Goal: Task Accomplishment & Management: Complete application form

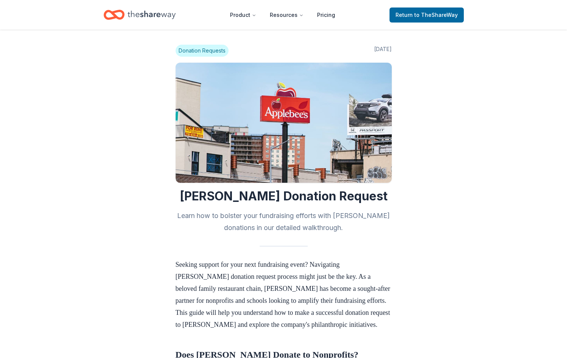
scroll to position [263, 0]
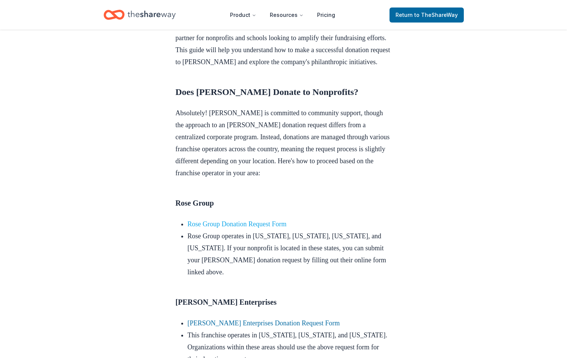
click at [262, 228] on link "Rose Group Donation Request Form" at bounding box center [237, 224] width 99 height 8
click at [270, 228] on link "Rose Group Donation Request Form" at bounding box center [237, 224] width 99 height 8
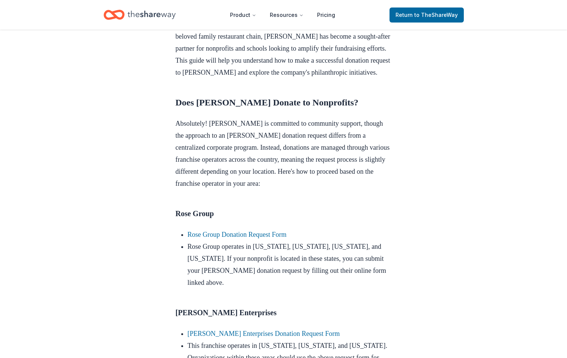
scroll to position [263, 0]
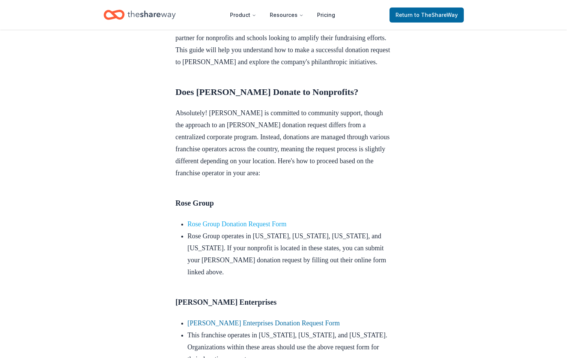
click at [282, 228] on link "Rose Group Donation Request Form" at bounding box center [237, 224] width 99 height 8
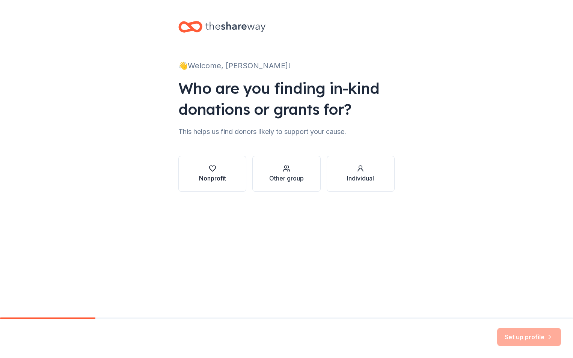
click at [212, 169] on icon "button" at bounding box center [213, 169] width 8 height 8
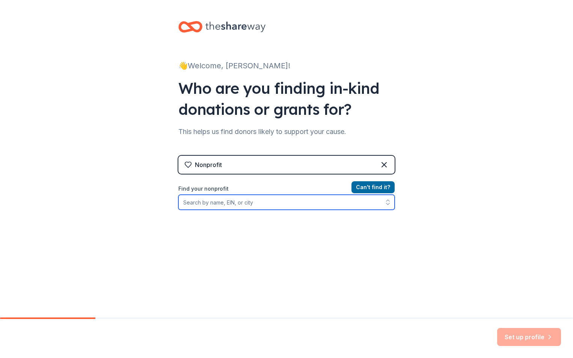
click at [195, 204] on input "Find your nonprofit" at bounding box center [286, 202] width 216 height 15
type input "Life Crisis Center"
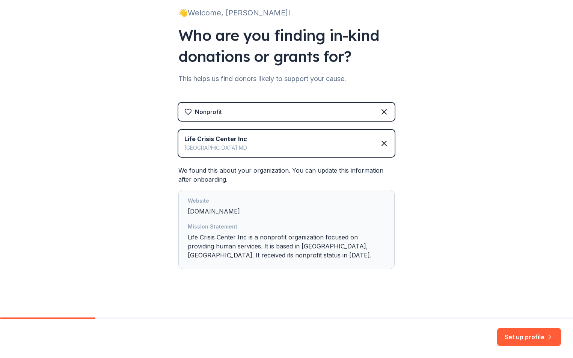
scroll to position [56, 0]
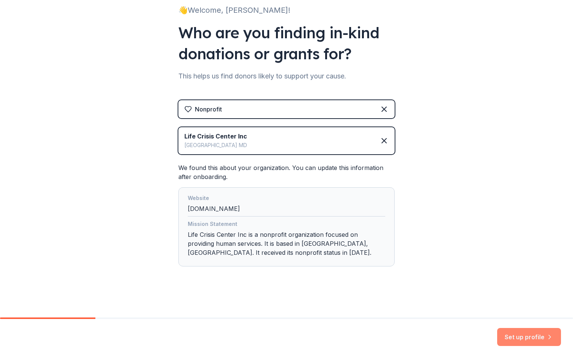
click at [523, 335] on button "Set up profile" at bounding box center [529, 337] width 64 height 18
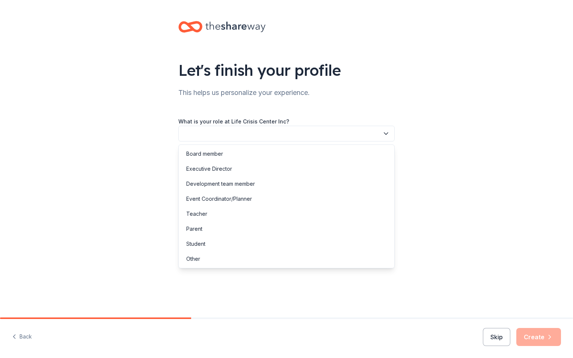
click at [228, 134] on button "button" at bounding box center [286, 134] width 216 height 16
click at [198, 258] on div "Other" at bounding box center [193, 259] width 14 height 9
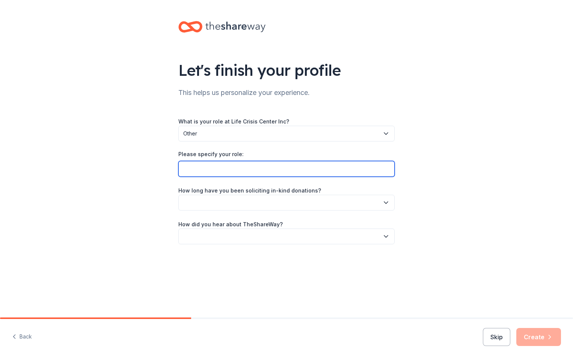
click at [200, 169] on input "Please specify your role:" at bounding box center [286, 169] width 216 height 16
type input "Administrative Assistant"
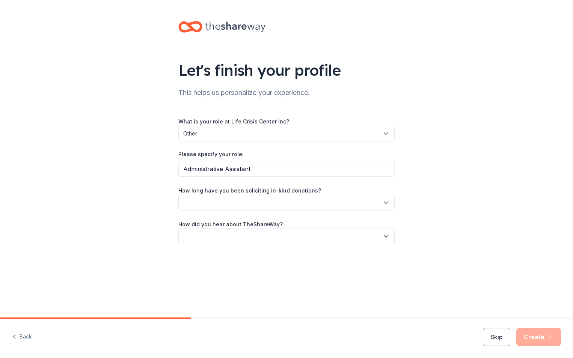
click at [214, 205] on button "button" at bounding box center [286, 203] width 216 height 16
click at [210, 236] on div "1 to 2 years" at bounding box center [200, 238] width 28 height 9
click at [210, 236] on button "button" at bounding box center [286, 237] width 216 height 16
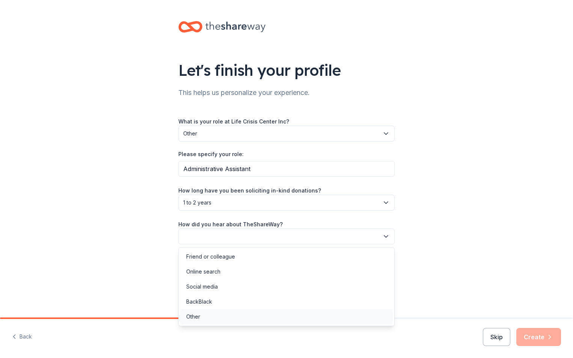
click at [194, 315] on div "Other" at bounding box center [193, 316] width 14 height 9
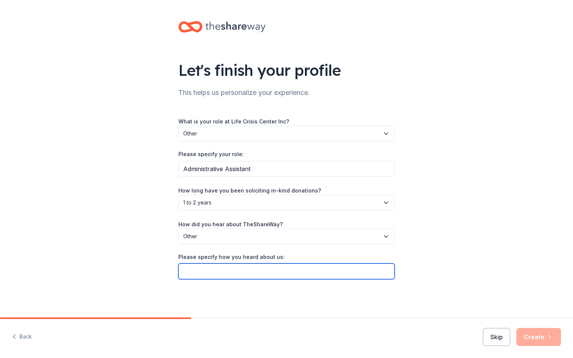
click at [185, 272] on input "Please specify how you heard about us:" at bounding box center [286, 272] width 216 height 16
type input "Local Restaurant"
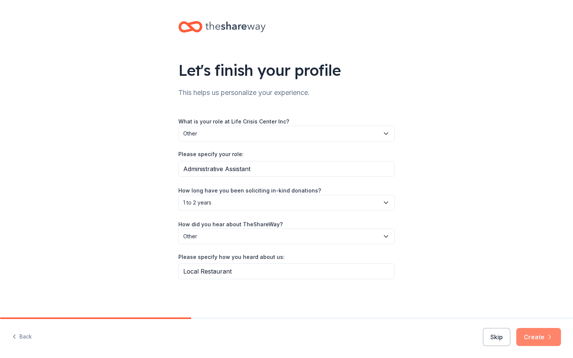
click at [540, 337] on button "Create" at bounding box center [538, 337] width 45 height 18
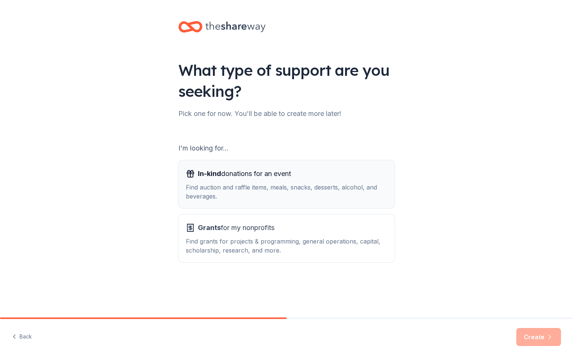
click at [228, 177] on span "In-kind donations for an event" at bounding box center [244, 174] width 93 height 12
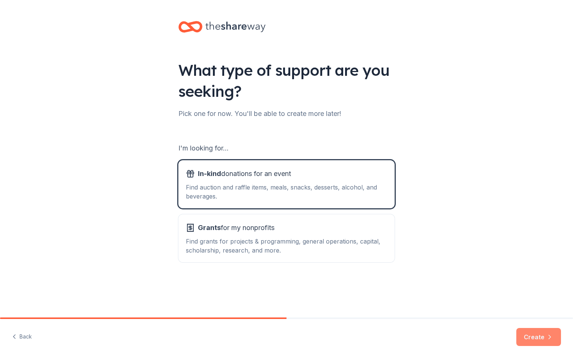
click at [530, 337] on button "Create" at bounding box center [538, 337] width 45 height 18
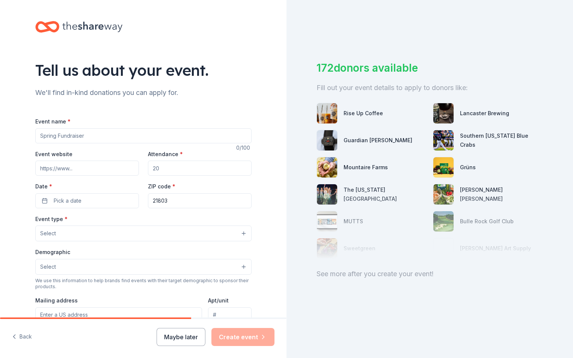
click at [57, 137] on input "Event name *" at bounding box center [143, 135] width 216 height 15
type input "Howl-O-Ween Costumes and Cocktails"
type input "https://www.lifecrisiscenter.org"
type input "200"
click at [70, 203] on span "Pick a date" at bounding box center [68, 200] width 28 height 9
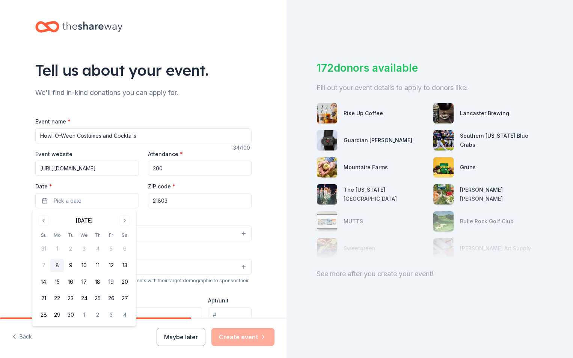
drag, startPoint x: 125, startPoint y: 220, endPoint x: 117, endPoint y: 256, distance: 37.6
click at [125, 220] on button "Go to next month" at bounding box center [124, 221] width 11 height 11
click at [111, 298] on button "24" at bounding box center [111, 299] width 14 height 14
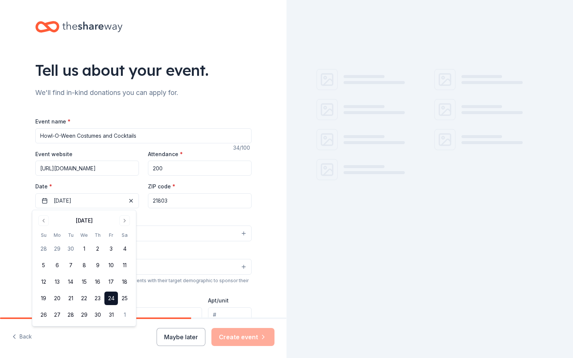
click at [174, 202] on input "21803" at bounding box center [200, 200] width 104 height 15
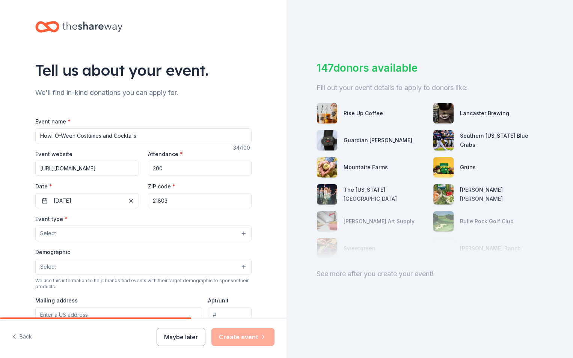
click at [68, 232] on button "Select" at bounding box center [143, 234] width 216 height 16
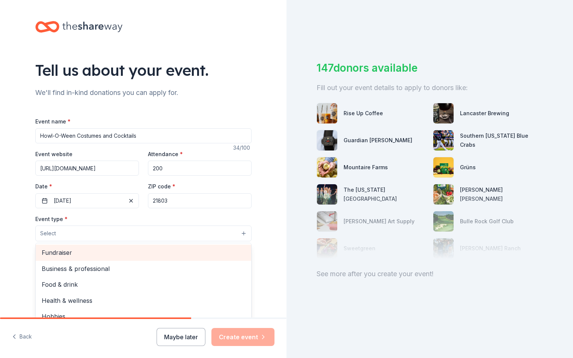
click at [57, 249] on span "Fundraiser" at bounding box center [144, 253] width 204 height 10
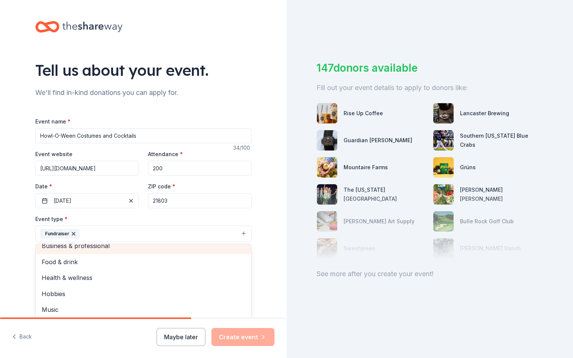
scroll to position [9, 0]
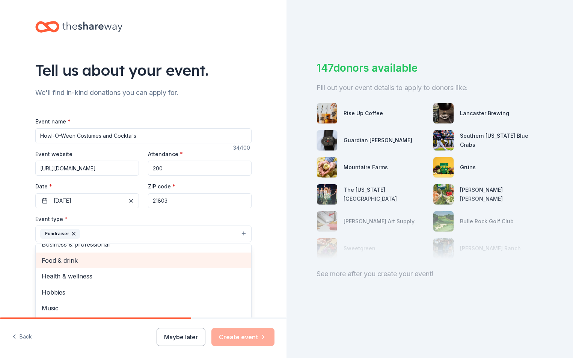
click at [65, 261] on span "Food & drink" at bounding box center [144, 261] width 204 height 10
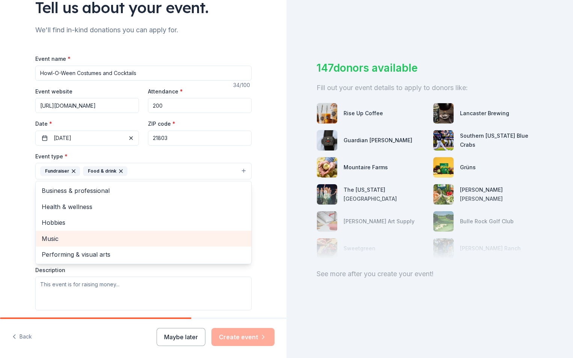
scroll to position [75, 0]
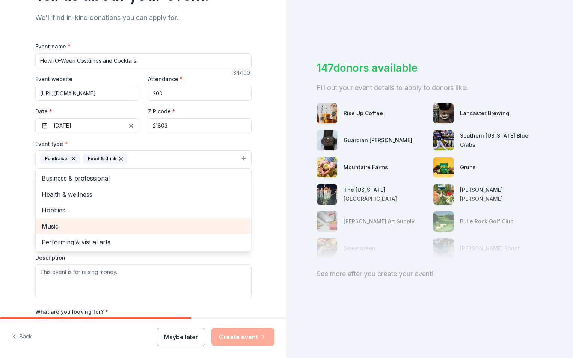
click at [45, 271] on div "Event type * Fundraiser Food & drink Business & professional Health & wellness …" at bounding box center [143, 218] width 216 height 159
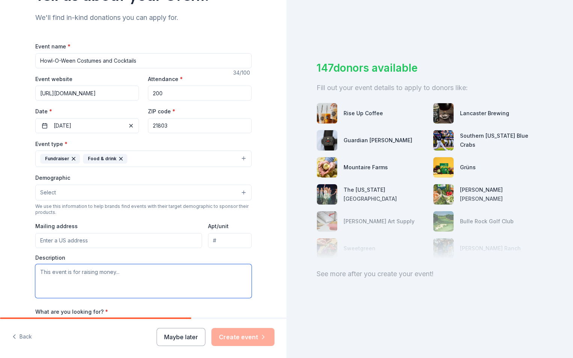
click at [36, 271] on textarea at bounding box center [143, 281] width 216 height 34
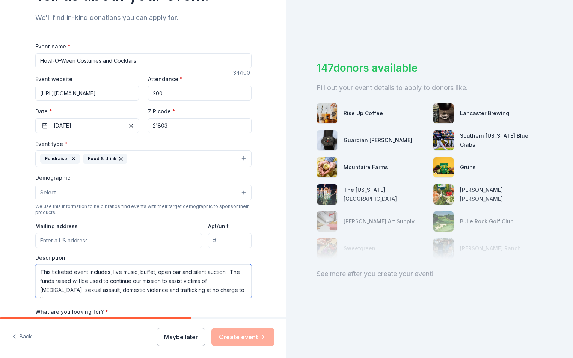
click at [218, 290] on textarea "This ticketed event includes, live music, buffet, open bar and silent auction. …" at bounding box center [143, 281] width 216 height 34
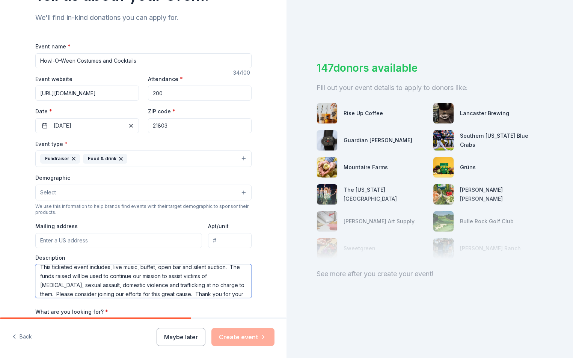
scroll to position [14, 0]
type textarea "This ticketed event includes, live music, buffet, open bar and silent auction. …"
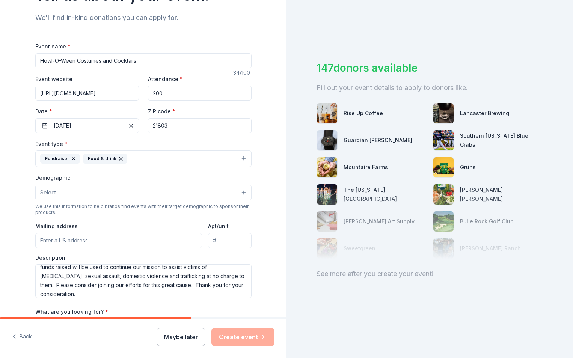
click at [115, 312] on div "What are you looking for? * Auction & raffle Meals Snacks Desserts Alcohol Beve…" at bounding box center [143, 328] width 216 height 42
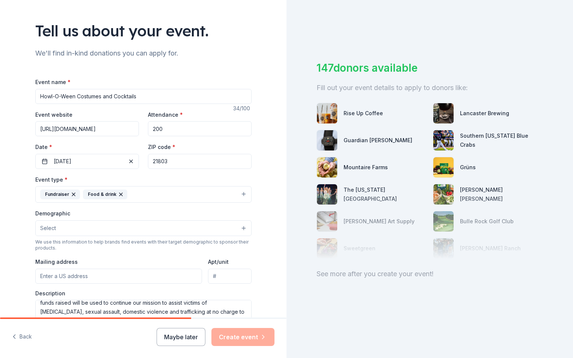
scroll to position [75, 0]
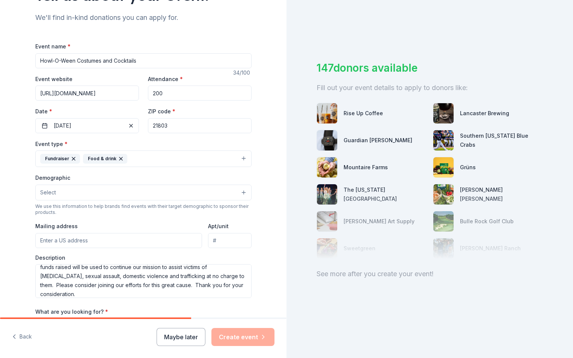
click at [49, 197] on span "Select" at bounding box center [48, 192] width 16 height 9
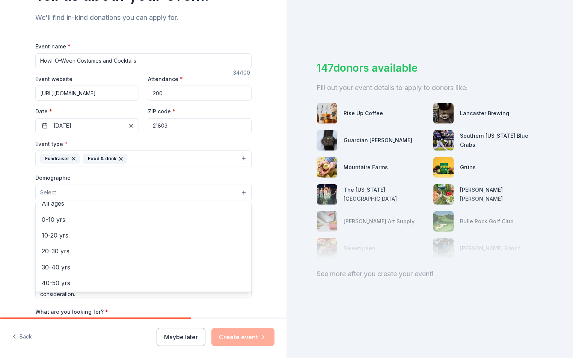
scroll to position [38, 0]
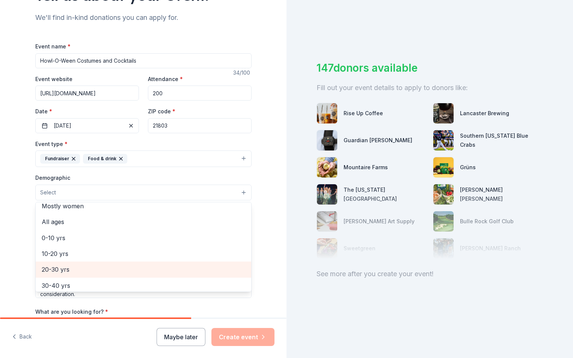
click at [50, 267] on span "20-30 yrs" at bounding box center [144, 270] width 204 height 10
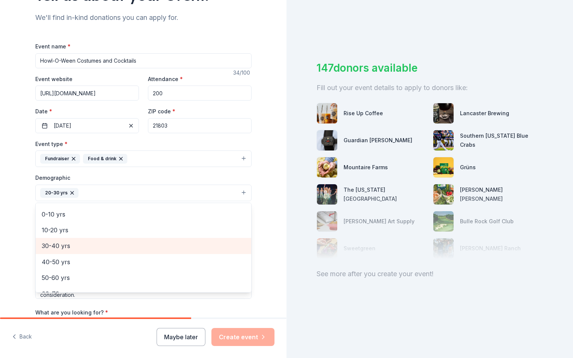
scroll to position [75, 0]
click at [54, 246] on span "40-50 yrs" at bounding box center [144, 249] width 204 height 10
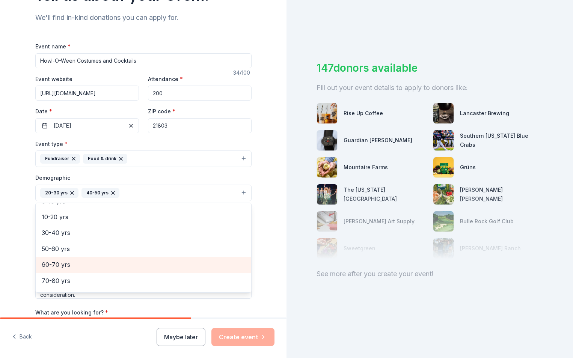
click at [47, 264] on span "60-70 yrs" at bounding box center [144, 265] width 204 height 10
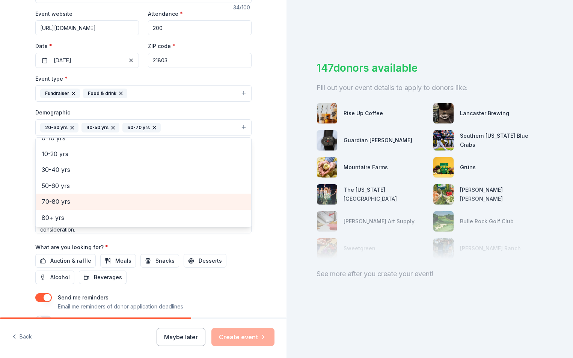
scroll to position [150, 0]
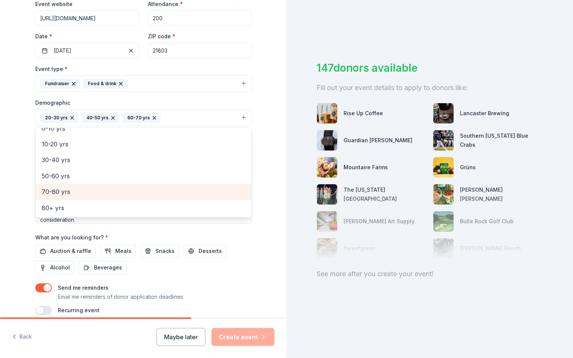
click at [237, 253] on div "Event name * Howl-O-Ween Costumes and Cocktails 34 /100 Event website https://w…" at bounding box center [143, 141] width 216 height 348
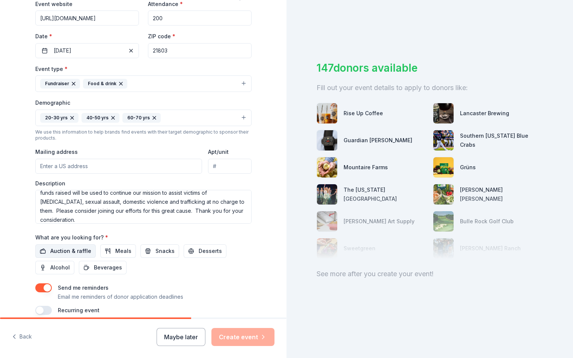
click at [60, 252] on span "Auction & raffle" at bounding box center [70, 251] width 41 height 9
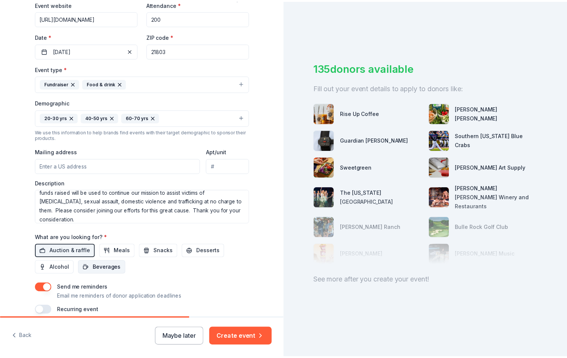
scroll to position [184, 0]
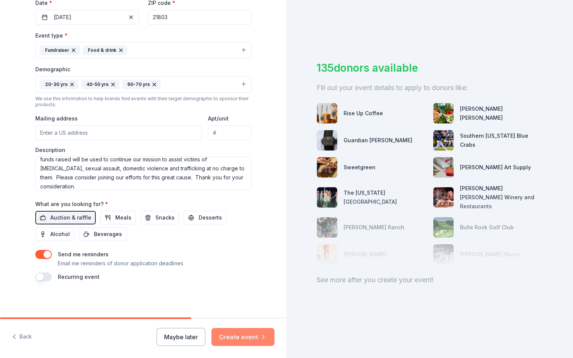
click at [224, 334] on button "Create event" at bounding box center [242, 337] width 63 height 18
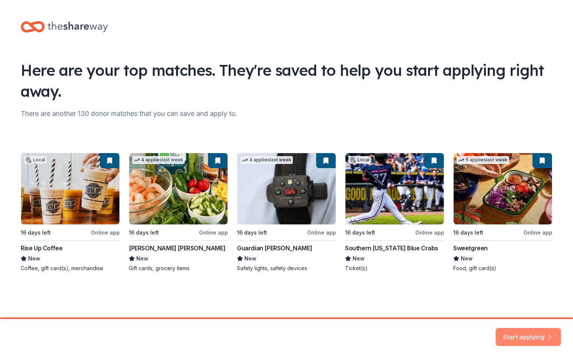
click at [522, 333] on button "Start applying" at bounding box center [528, 334] width 65 height 18
click at [506, 329] on div "Start applying" at bounding box center [528, 337] width 65 height 18
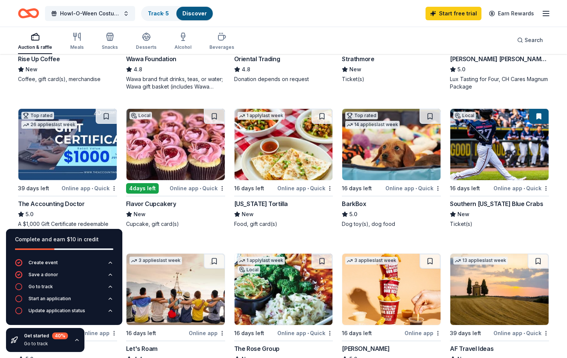
scroll to position [188, 0]
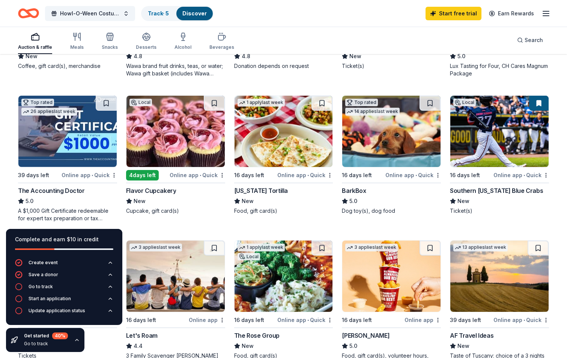
click at [410, 175] on div "Online app • Quick" at bounding box center [414, 174] width 56 height 9
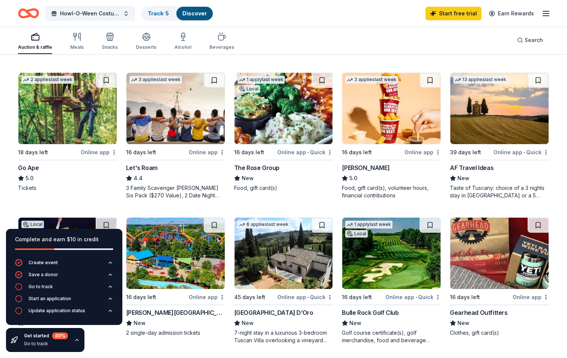
scroll to position [376, 0]
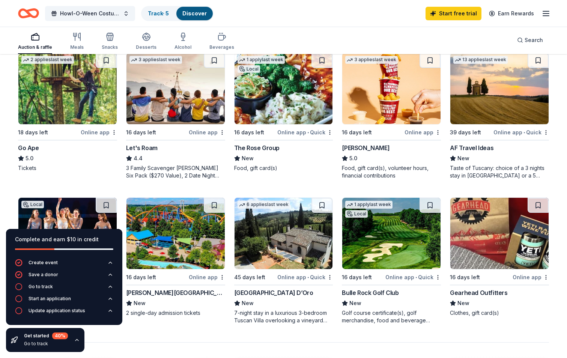
click at [256, 149] on div "The Rose Group" at bounding box center [256, 147] width 45 height 9
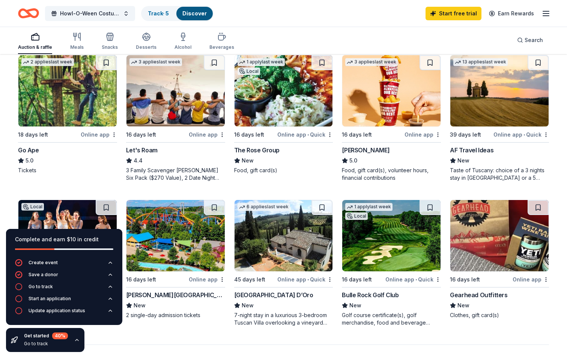
scroll to position [360, 0]
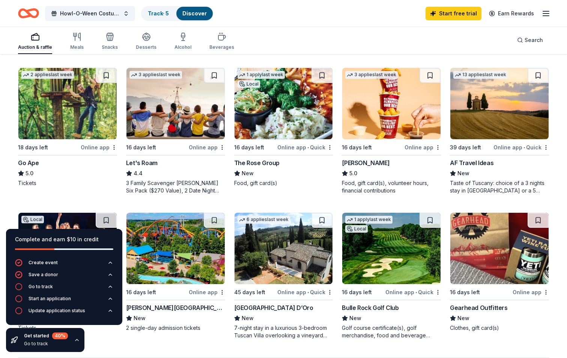
click at [94, 148] on div "Online app" at bounding box center [99, 147] width 36 height 9
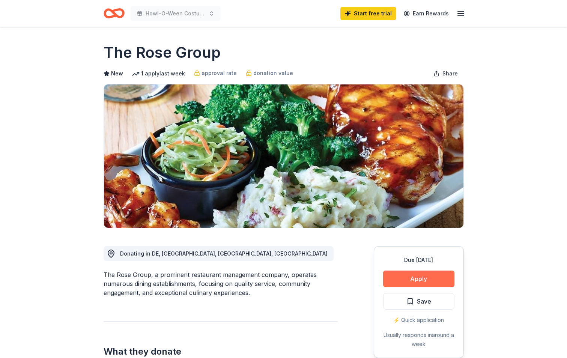
click at [424, 280] on button "Apply" at bounding box center [418, 279] width 71 height 17
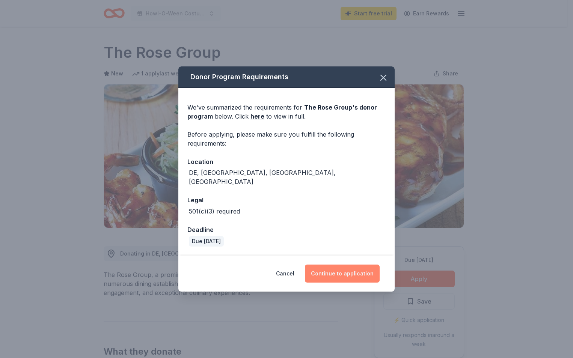
click at [343, 271] on button "Continue to application" at bounding box center [342, 274] width 75 height 18
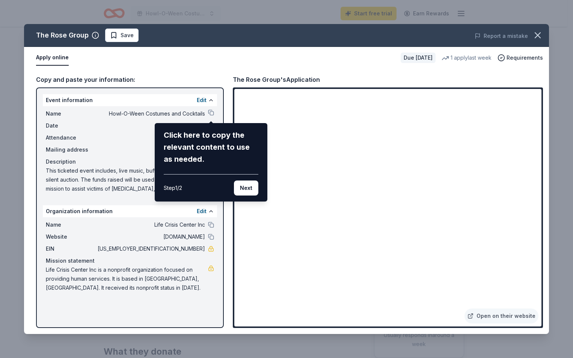
click at [282, 243] on div "The Rose Group Save Report a mistake Apply online Due in 16 days 1 apply last w…" at bounding box center [286, 179] width 525 height 310
click at [310, 242] on div "The Rose Group Save Report a mistake Apply online Due in 16 days 1 apply last w…" at bounding box center [286, 179] width 525 height 310
click at [261, 297] on div "The Rose Group Save Report a mistake Apply online Due in 16 days 1 apply last w…" at bounding box center [286, 179] width 525 height 310
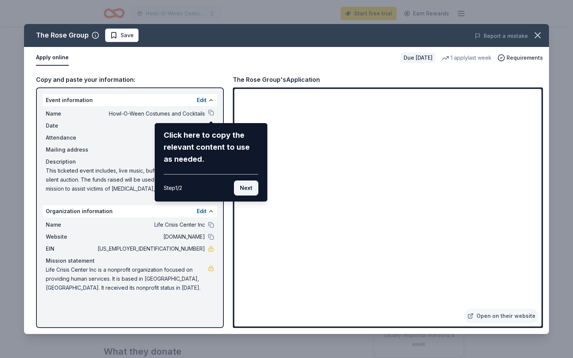
click at [247, 188] on button "Next" at bounding box center [246, 188] width 24 height 15
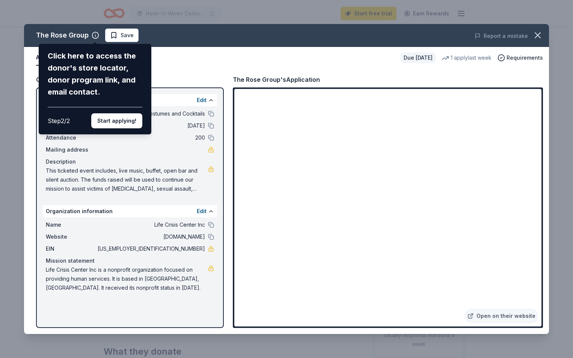
click at [295, 242] on div "The Rose Group Click here to access the donor's store locator, donor program li…" at bounding box center [286, 179] width 525 height 310
click at [119, 124] on button "Start applying!" at bounding box center [116, 120] width 51 height 15
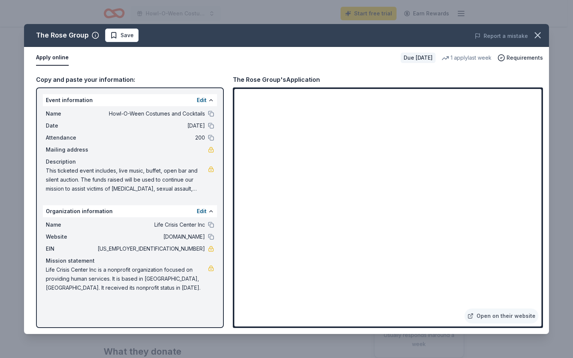
click at [288, 244] on div "The Rose Group Save Report a mistake Apply online Due in 16 days 1 apply last w…" at bounding box center [286, 179] width 525 height 310
click at [48, 170] on span "This ticketed event includes, live music, buffet, open bar and silent auction. …" at bounding box center [127, 179] width 162 height 27
drag, startPoint x: 45, startPoint y: 169, endPoint x: 131, endPoint y: 173, distance: 85.7
click at [131, 173] on div "Name Howl-O-Ween Costumes and Cocktails Date 10/24/25 Attendance 200 Mailing ad…" at bounding box center [130, 151] width 174 height 90
click at [83, 175] on span "This ticketed event includes, live music, buffet, open bar and silent auction. …" at bounding box center [127, 179] width 162 height 27
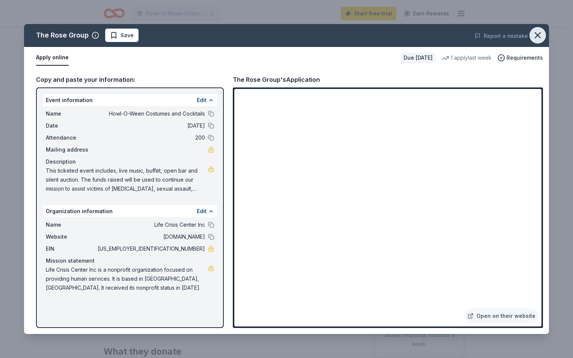
click at [535, 35] on icon "button" at bounding box center [537, 35] width 11 height 11
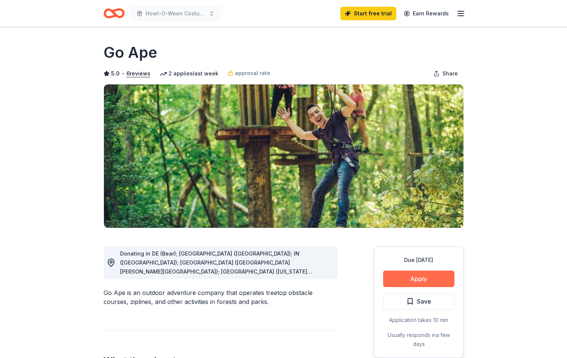
click at [418, 281] on button "Apply" at bounding box center [418, 279] width 71 height 17
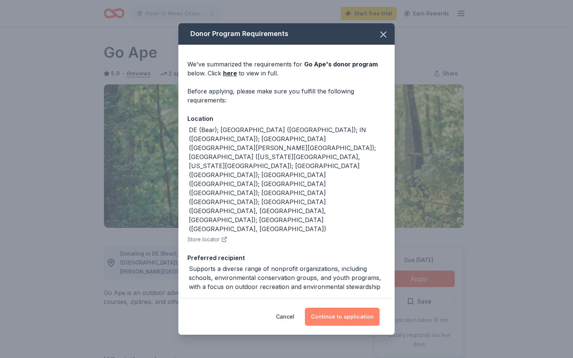
click at [356, 318] on button "Continue to application" at bounding box center [342, 317] width 75 height 18
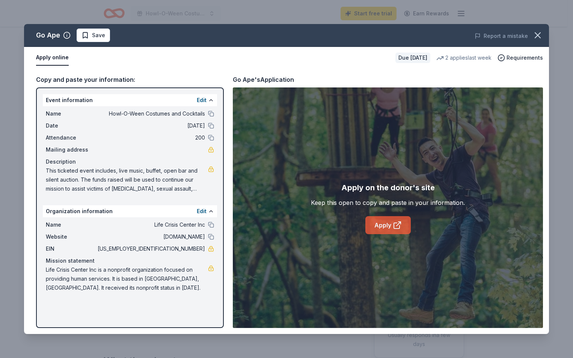
click at [385, 226] on link "Apply" at bounding box center [387, 225] width 45 height 18
